Goal: Information Seeking & Learning: Find specific fact

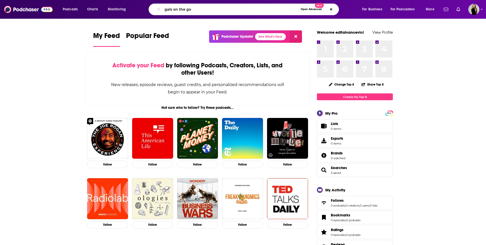
type input "gals on the go"
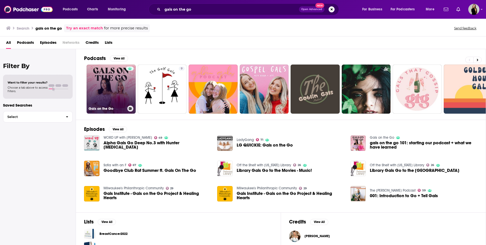
click at [121, 90] on link "Gals on the Go" at bounding box center [111, 89] width 49 height 49
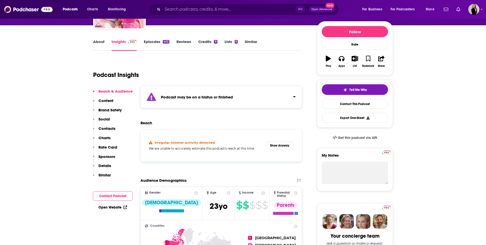
scroll to position [57, 0]
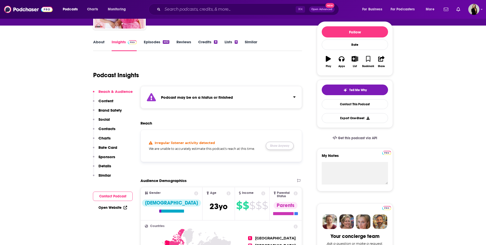
click at [284, 144] on button "Show Anyway" at bounding box center [280, 146] width 28 height 8
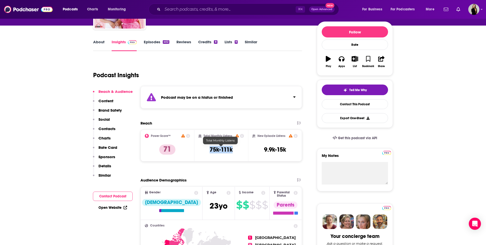
drag, startPoint x: 209, startPoint y: 149, endPoint x: 243, endPoint y: 149, distance: 33.9
click at [243, 149] on div "Total Monthly Listens 75k-111k" at bounding box center [222, 145] width 46 height 23
copy h3 "75k-111k"
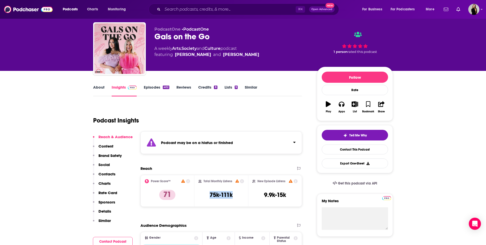
scroll to position [0, 0]
